Goal: Transaction & Acquisition: Purchase product/service

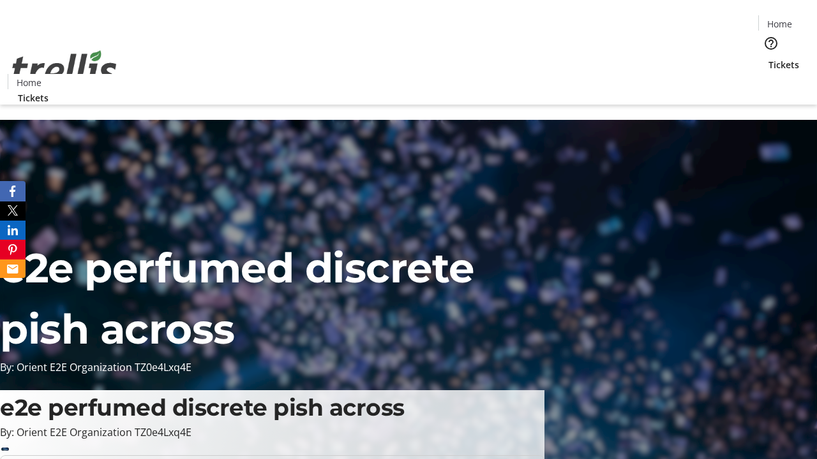
click at [768, 58] on span "Tickets" at bounding box center [783, 64] width 31 height 13
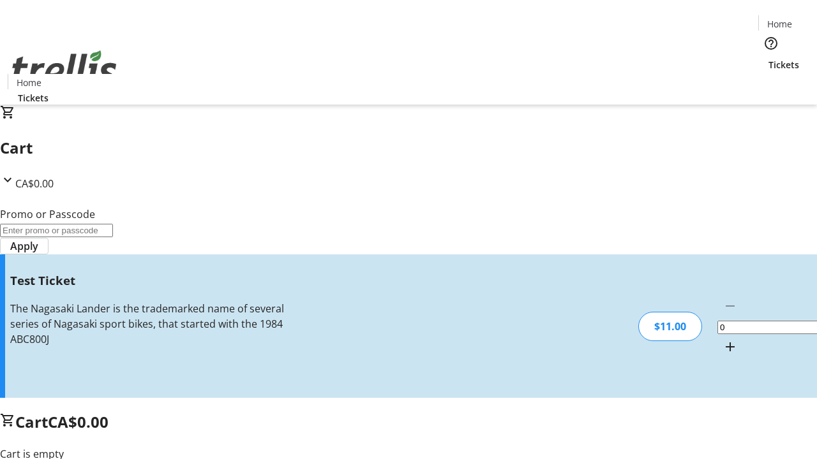
click at [722, 339] on mat-icon "Increment by one" at bounding box center [729, 346] width 15 height 15
type input "1"
type input "UNLOCK"
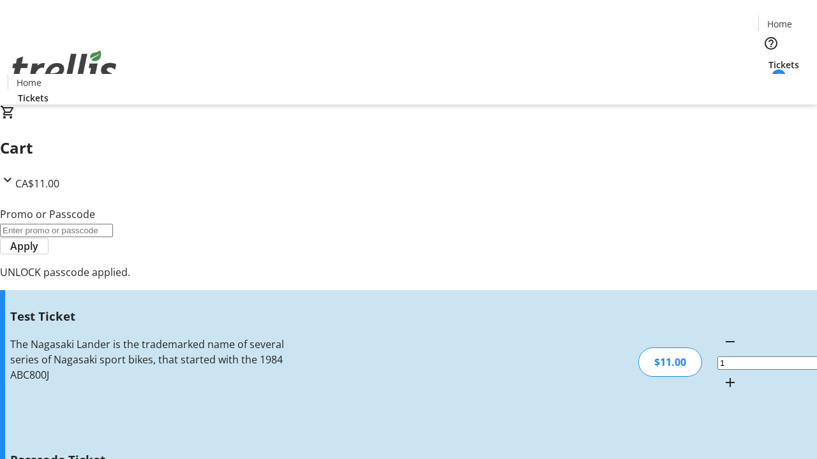
type input "5"
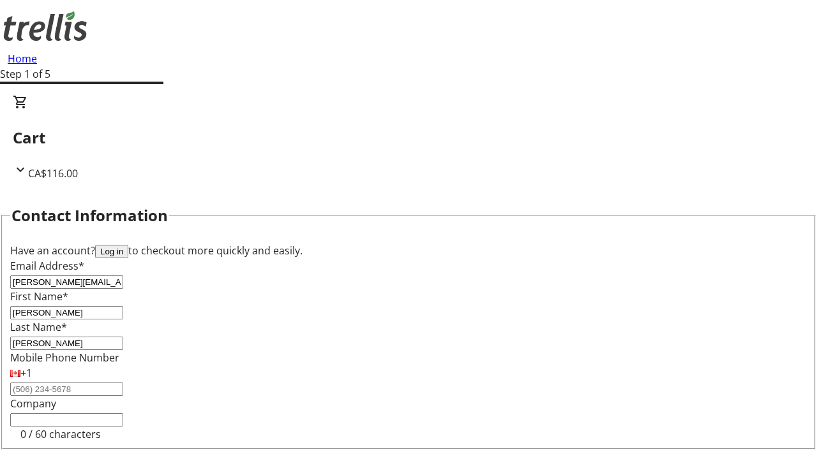
type input "[PERSON_NAME]"
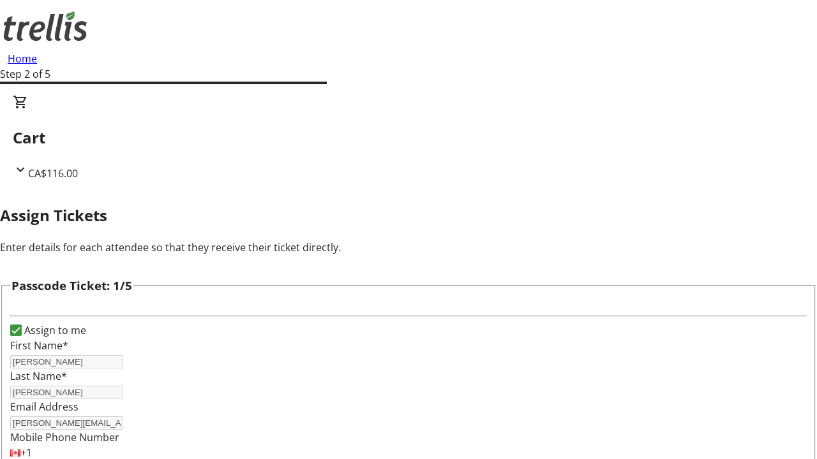
type input "[PERSON_NAME]"
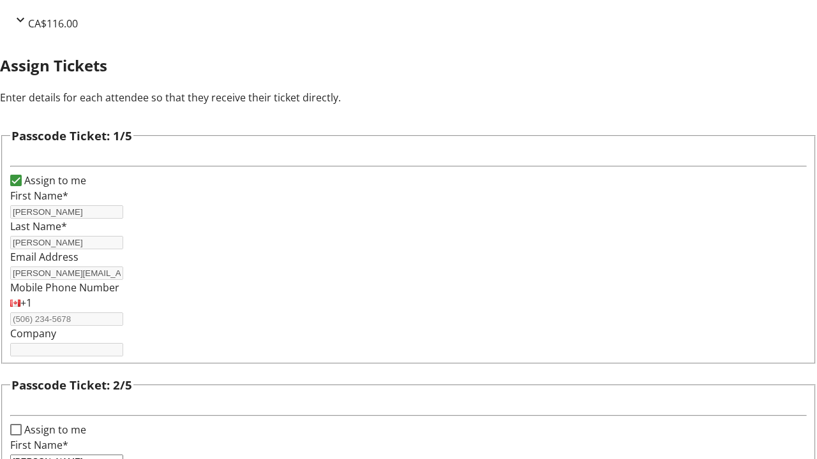
type input "[PERSON_NAME]"
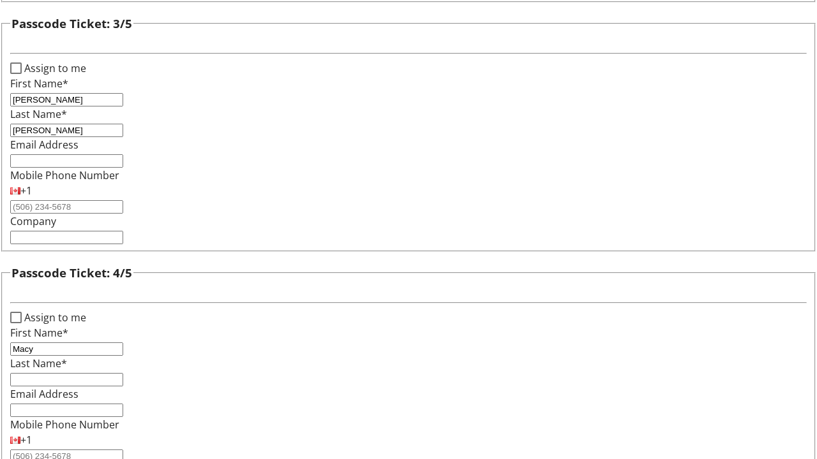
type input "Macy"
type input "[PERSON_NAME]"
checkbox input "true"
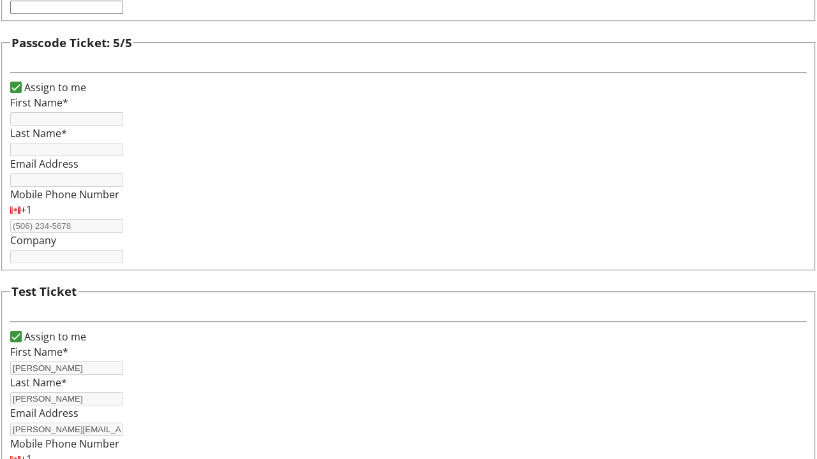
type input "[PERSON_NAME]"
type input "[PERSON_NAME][EMAIL_ADDRESS][DOMAIN_NAME]"
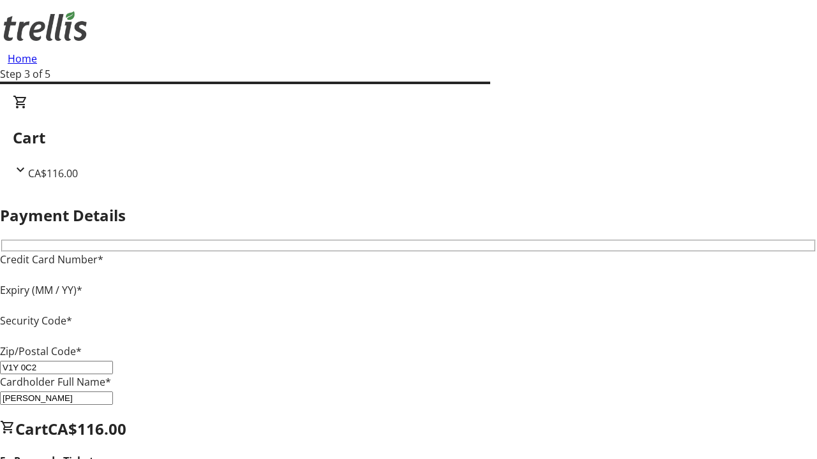
type input "V1Y 0C2"
